Goal: Task Accomplishment & Management: Use online tool/utility

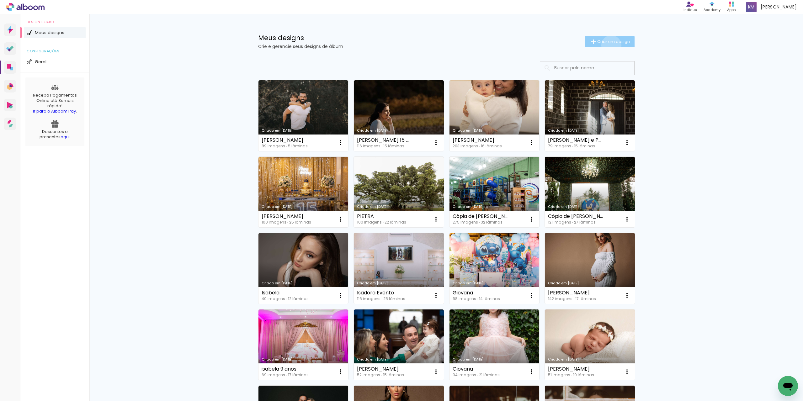
click at [607, 45] on paper-button "Criar um design" at bounding box center [610, 41] width 50 height 11
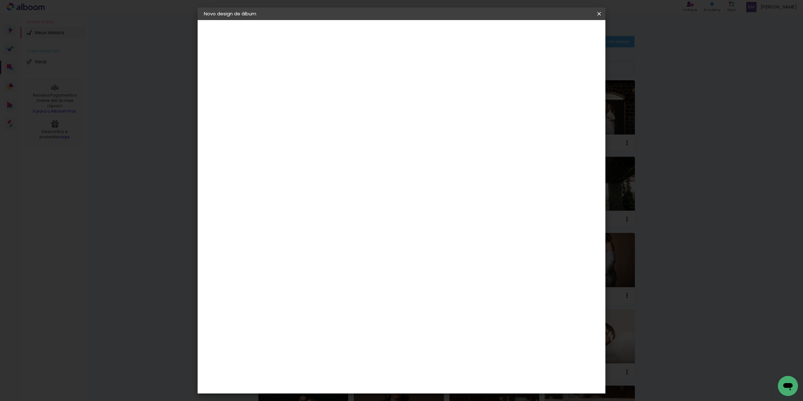
click at [306, 88] on input at bounding box center [306, 84] width 0 height 10
type input "[PERSON_NAME]"
type paper-input "[PERSON_NAME]"
click at [0, 0] on slot "Avançar" at bounding box center [0, 0] width 0 height 0
click at [323, 120] on input at bounding box center [322, 119] width 63 height 8
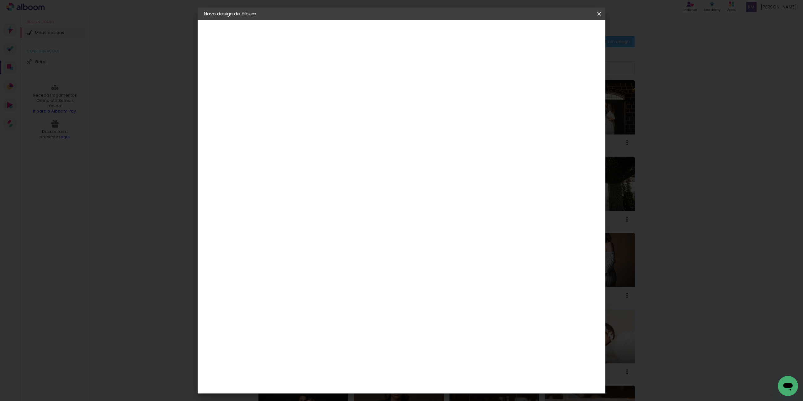
type input "SC"
type paper-input "SC"
click at [332, 162] on paper-item "Schlosser" at bounding box center [315, 165] width 55 height 14
click at [0, 0] on slot "Avançar" at bounding box center [0, 0] width 0 height 0
click at [349, 341] on span "30 × 30" at bounding box center [334, 349] width 29 height 17
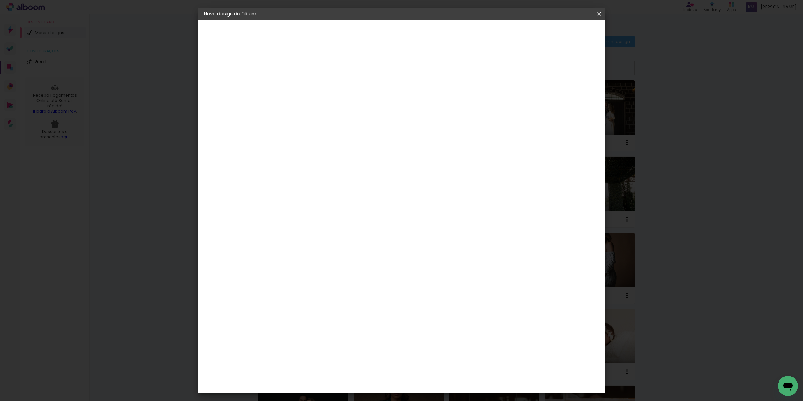
click at [0, 0] on slot "Avançar" at bounding box center [0, 0] width 0 height 0
click at [560, 35] on span "Iniciar design" at bounding box center [545, 33] width 29 height 4
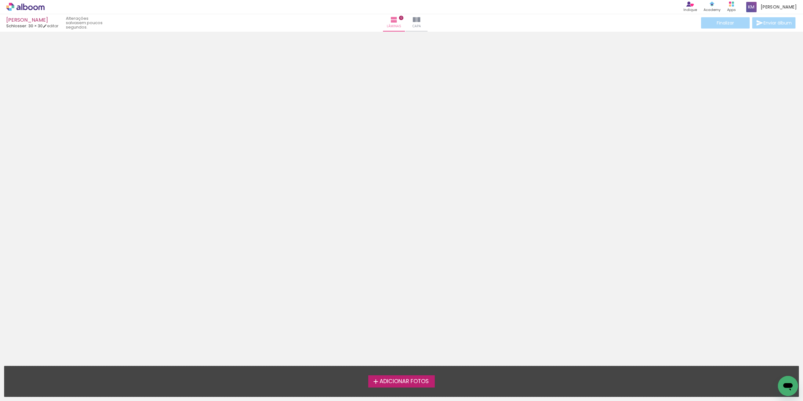
click at [416, 381] on span "Adicionar Fotos" at bounding box center [403, 382] width 49 height 6
click at [0, 0] on input "file" at bounding box center [0, 0] width 0 height 0
click at [408, 380] on span "Adicionar Fotos" at bounding box center [403, 382] width 49 height 6
click at [0, 0] on input "file" at bounding box center [0, 0] width 0 height 0
